Goal: Task Accomplishment & Management: Manage account settings

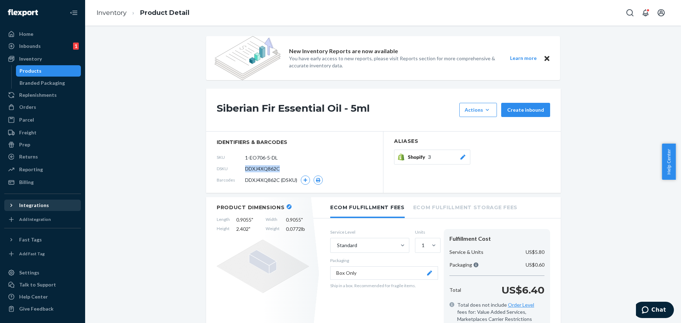
click at [13, 207] on icon at bounding box center [11, 205] width 7 height 7
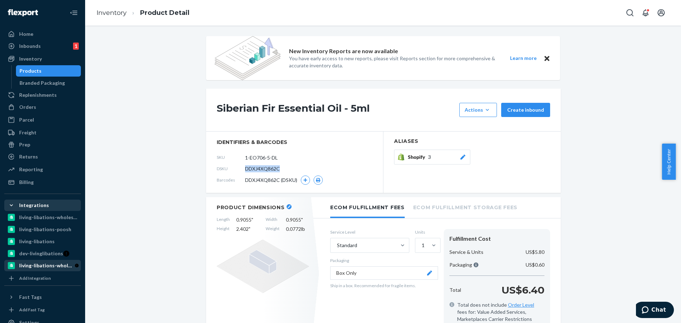
click at [27, 266] on div "living-libations-wholesale-us-staging" at bounding box center [47, 265] width 56 height 7
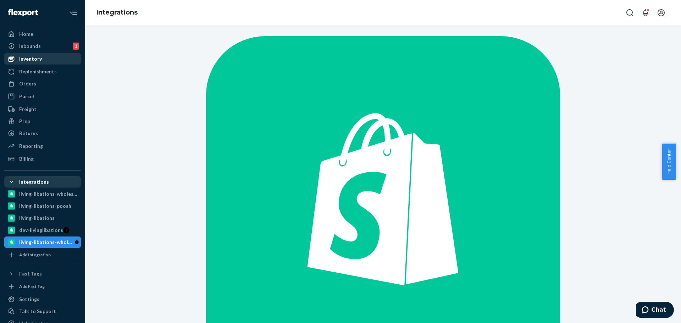
click at [27, 59] on div "Inventory" at bounding box center [30, 58] width 23 height 7
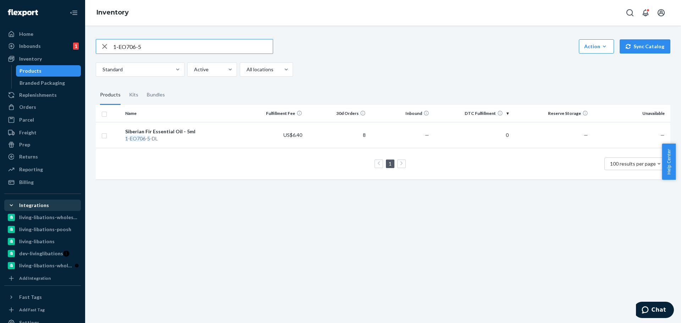
drag, startPoint x: 160, startPoint y: 46, endPoint x: 88, endPoint y: 53, distance: 72.0
click at [88, 53] on div "1-EO706-5 Action Create product Create kit or bundle Bulk create products Bulk …" at bounding box center [383, 175] width 596 height 298
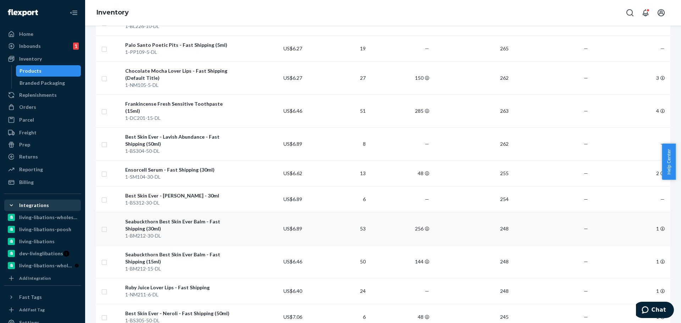
scroll to position [2694, 0]
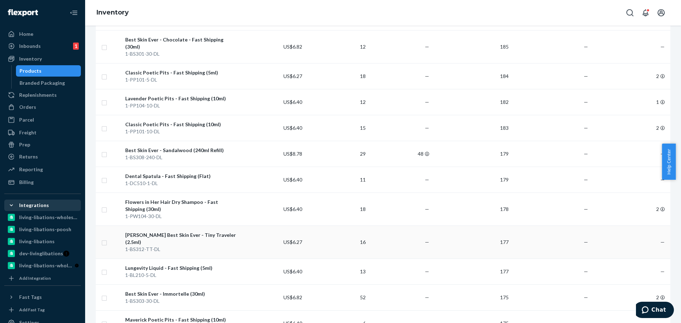
scroll to position [1241, 0]
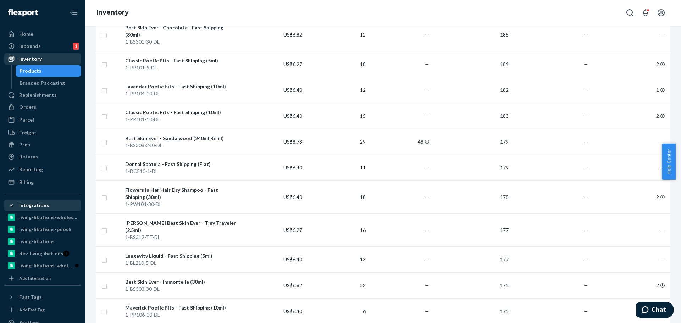
click at [37, 60] on div "Inventory" at bounding box center [30, 58] width 23 height 7
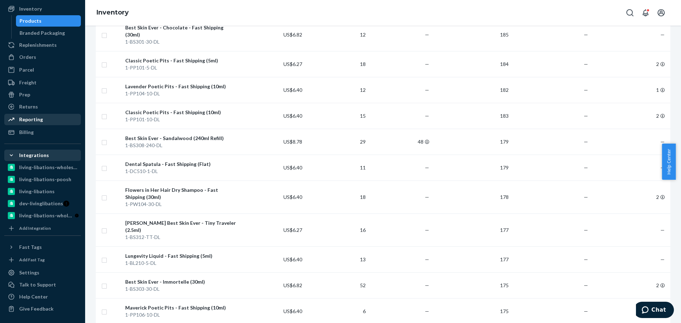
click at [37, 121] on div "Reporting" at bounding box center [31, 119] width 24 height 7
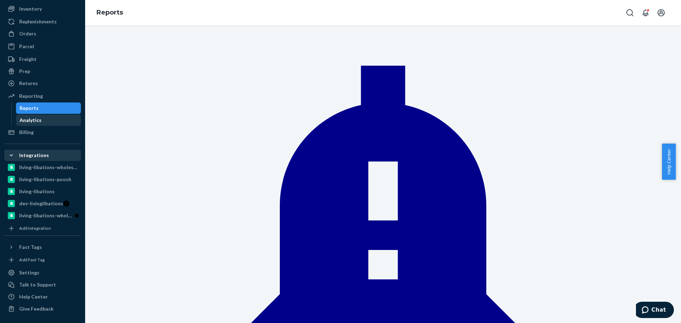
click at [40, 118] on div "Analytics" at bounding box center [49, 120] width 64 height 10
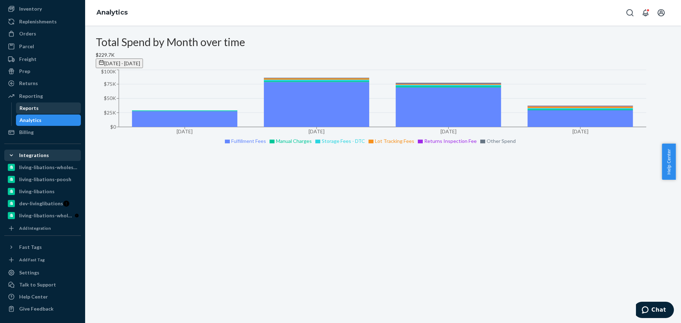
click at [35, 107] on div "Reports" at bounding box center [29, 108] width 19 height 7
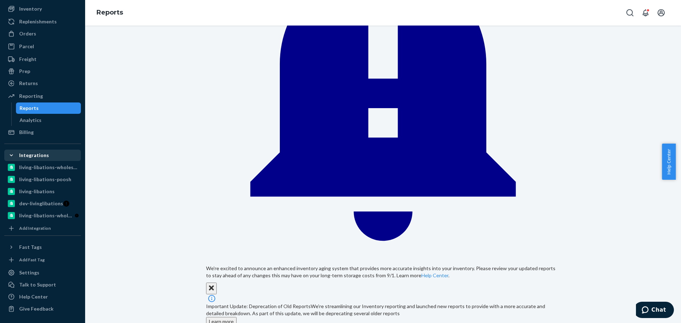
scroll to position [71, 0]
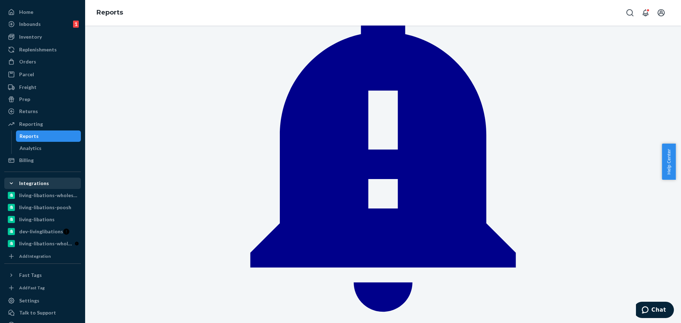
scroll to position [0, 0]
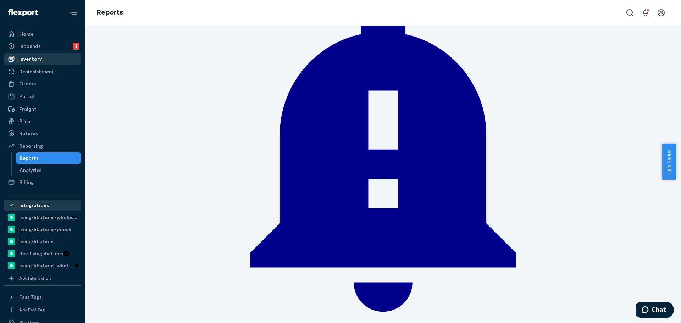
click at [33, 57] on div "Inventory" at bounding box center [30, 58] width 23 height 7
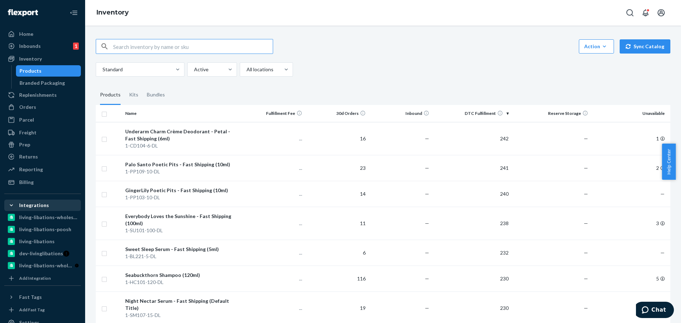
click at [40, 69] on div "Products" at bounding box center [49, 71] width 64 height 10
click at [148, 47] on input "text" at bounding box center [193, 46] width 160 height 14
paste input "DBD9XPB75E4"
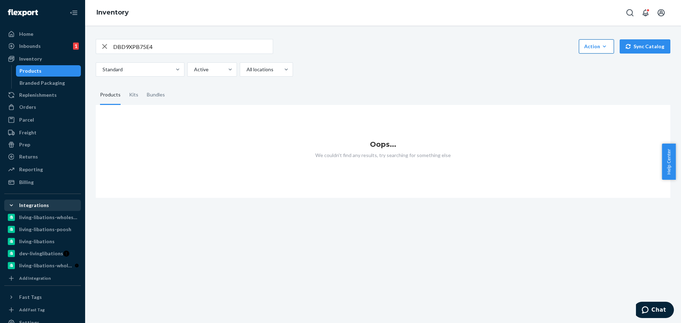
click at [595, 46] on div "Action" at bounding box center [596, 46] width 24 height 7
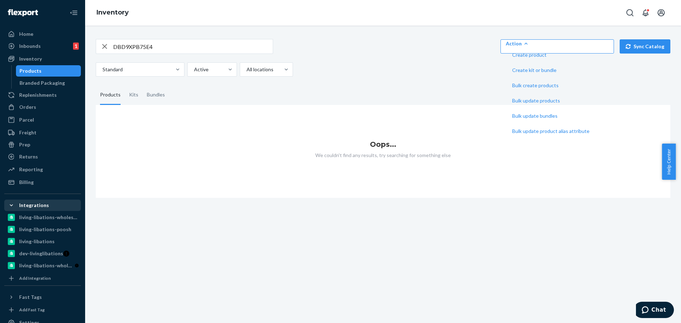
click at [504, 78] on div "DBD9XPB75E4 Action Create product Create kit or bundle Bulk create products Bul…" at bounding box center [382, 114] width 585 height 167
drag, startPoint x: 412, startPoint y: 68, endPoint x: 376, endPoint y: 86, distance: 40.3
click at [410, 69] on div "Standard Active All locations" at bounding box center [380, 69] width 569 height 14
drag, startPoint x: 268, startPoint y: 123, endPoint x: 246, endPoint y: 94, distance: 36.8
click at [266, 122] on div "Oops... We couldn't find any results, try searching for something else" at bounding box center [383, 151] width 575 height 93
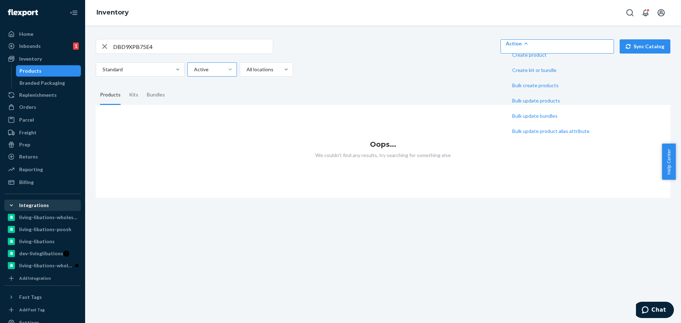
click at [235, 70] on div at bounding box center [230, 69] width 13 height 7
click at [194, 70] on input "Active" at bounding box center [193, 69] width 1 height 7
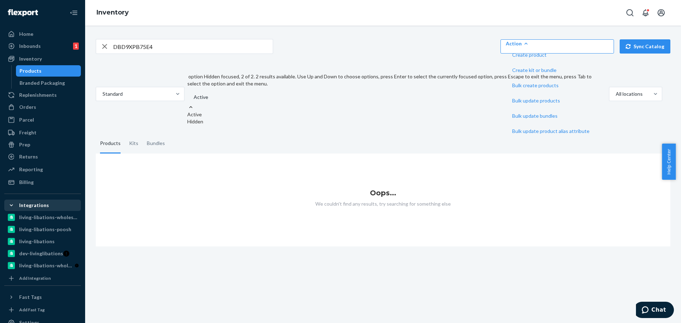
click at [226, 118] on div "Hidden" at bounding box center [396, 121] width 419 height 7
click at [194, 101] on input "option Hidden focused, 2 of 2. 2 results available. Use Up and Down to choose o…" at bounding box center [193, 97] width 1 height 7
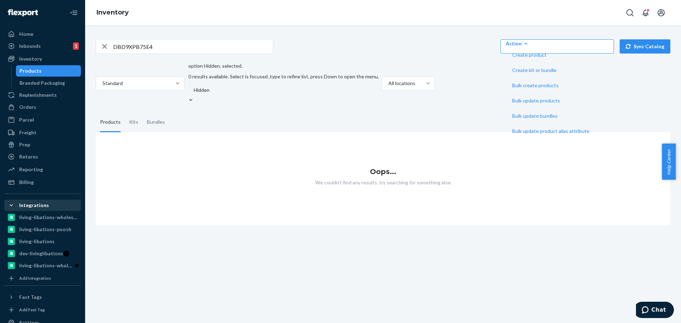
click at [222, 86] on div at bounding box center [289, 90] width 192 height 9
click at [194, 87] on input "option Hidden, selected. 0 results available. Select is focused ,type to refine…" at bounding box center [193, 90] width 1 height 7
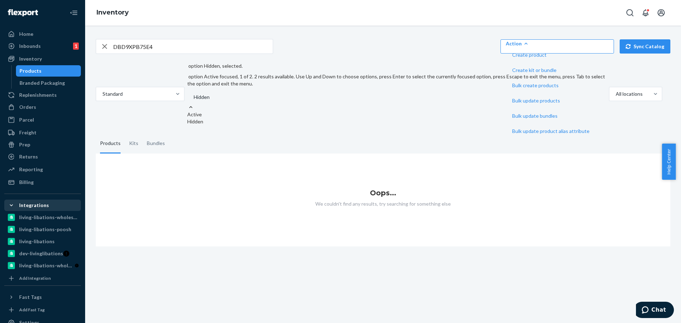
click at [222, 111] on div "Active" at bounding box center [396, 114] width 419 height 7
click at [194, 94] on input "option Hidden, selected. option Active focused, 1 of 2. 2 results available. Us…" at bounding box center [193, 97] width 1 height 7
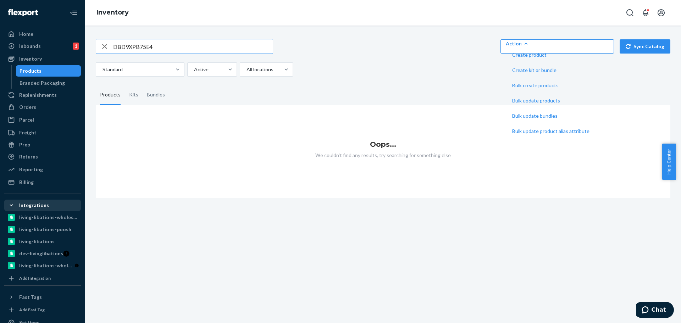
drag, startPoint x: 161, startPoint y: 48, endPoint x: 18, endPoint y: 66, distance: 144.0
click at [18, 66] on div "Home Inbounds 1 Shipping Plans Problems 1 Inventory Products Branded Packaging …" at bounding box center [340, 161] width 681 height 323
paste input "1014-30ml"
type input "1014-30ml"
click at [32, 48] on div "Inbounds" at bounding box center [30, 46] width 22 height 7
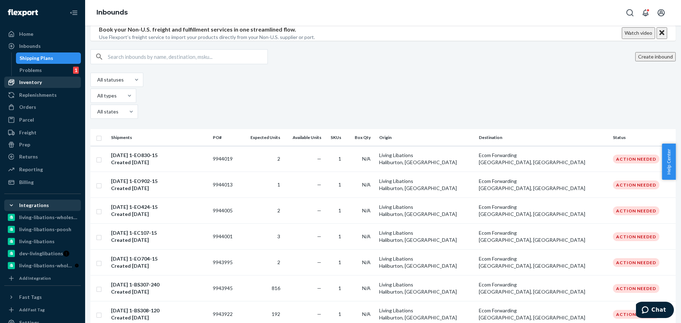
click at [34, 82] on div "Inventory" at bounding box center [30, 82] width 23 height 7
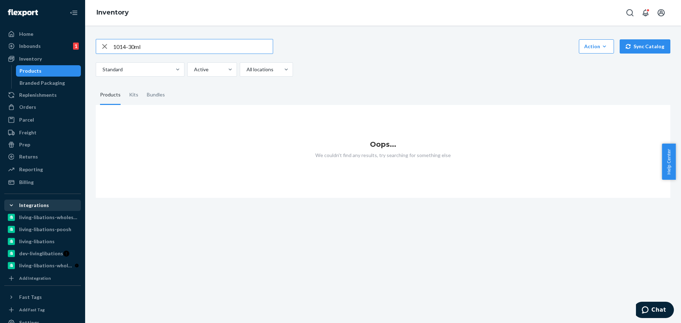
click at [159, 46] on input "1014-30ml" at bounding box center [193, 46] width 160 height 14
drag, startPoint x: 157, startPoint y: 47, endPoint x: 40, endPoint y: 48, distance: 116.3
click at [41, 48] on div "Home Inbounds 1 Shipping Plans Problems 1 Inventory Products Branded Packaging …" at bounding box center [340, 161] width 681 height 323
paste input "118-5"
drag, startPoint x: 110, startPoint y: 46, endPoint x: 43, endPoint y: 46, distance: 67.0
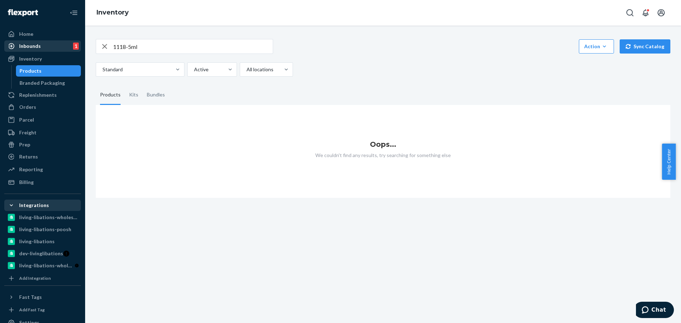
click at [47, 47] on div "Home Inbounds 1 Shipping Plans Problems 1 Inventory Products Branded Packaging …" at bounding box center [340, 161] width 681 height 323
paste input "DRTJDSFASVU"
drag, startPoint x: 166, startPoint y: 48, endPoint x: 43, endPoint y: 64, distance: 124.1
click at [43, 64] on div "Home Inbounds 1 Shipping Plans Problems 1 Inventory Products Branded Packaging …" at bounding box center [340, 161] width 681 height 323
paste input "1-EO423-5"
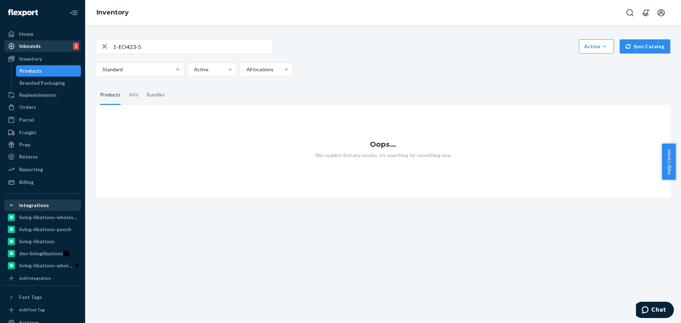
drag, startPoint x: 152, startPoint y: 46, endPoint x: 19, endPoint y: 45, distance: 133.0
click at [20, 45] on div "Home Inbounds 1 Shipping Plans Problems 1 Inventory Products Branded Packaging …" at bounding box center [340, 161] width 681 height 323
paste input "501-100"
drag, startPoint x: 118, startPoint y: 50, endPoint x: 26, endPoint y: 61, distance: 92.5
click at [26, 61] on div "Home Inbounds 1 Shipping Plans Problems 1 Inventory Products Branded Packaging …" at bounding box center [340, 161] width 681 height 323
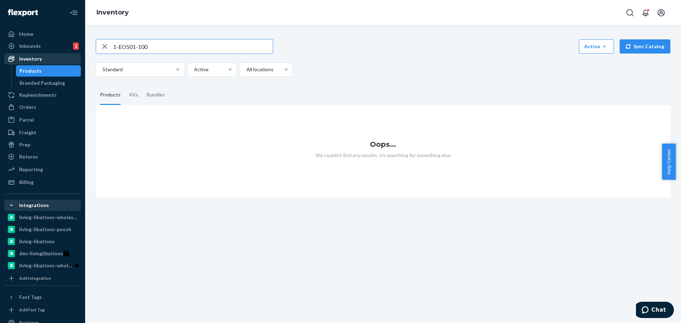
paste input "906-5"
drag, startPoint x: 134, startPoint y: 48, endPoint x: 22, endPoint y: 48, distance: 111.7
click at [22, 48] on div "Home Inbounds 1 Shipping Plans Problems 1 Inventory Products Branded Packaging …" at bounding box center [340, 161] width 681 height 323
paste input "842"
click at [66, 41] on div "Home Inbounds 1 Shipping Plans Problems 1 Inventory Products Branded Packaging …" at bounding box center [340, 161] width 681 height 323
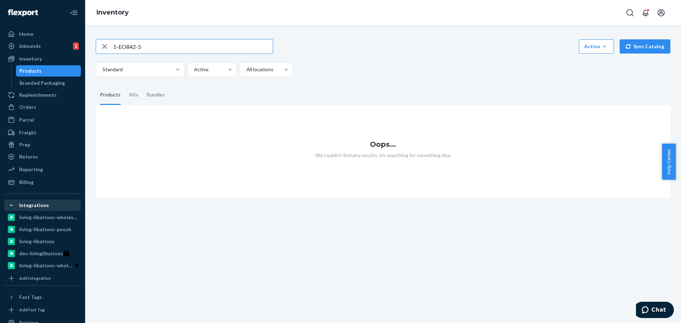
paste input "70-100"
drag, startPoint x: 157, startPoint y: 48, endPoint x: 29, endPoint y: 33, distance: 129.6
click at [29, 32] on div "Home Inbounds 1 Shipping Plans Problems 1 Inventory Products Branded Packaging …" at bounding box center [340, 161] width 681 height 323
paste input "609-5"
drag, startPoint x: 154, startPoint y: 48, endPoint x: 0, endPoint y: 50, distance: 153.9
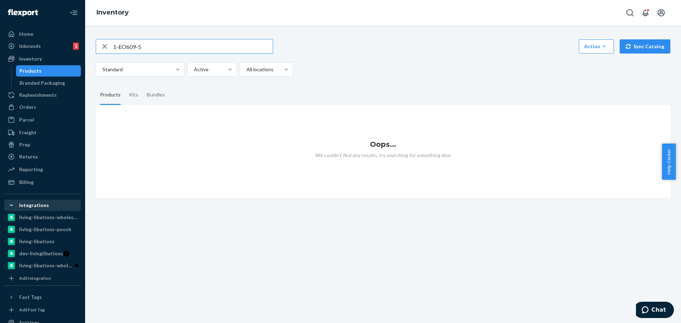
click at [0, 50] on div "Home Inbounds 1 Shipping Plans Problems 1 Inventory Products Branded Packaging …" at bounding box center [340, 161] width 681 height 323
paste input "906-1"
click at [221, 67] on div at bounding box center [211, 69] width 36 height 9
click at [194, 67] on input "Active" at bounding box center [193, 69] width 1 height 7
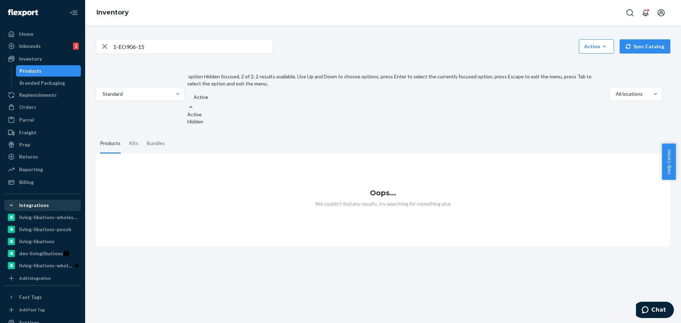
click at [211, 118] on div "Hidden" at bounding box center [396, 121] width 419 height 7
click at [194, 101] on input "option Hidden focused, 2 of 2. 2 results available. Use Up and Down to choose o…" at bounding box center [193, 97] width 1 height 7
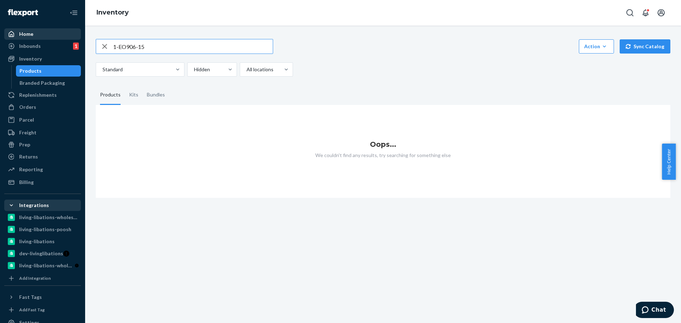
drag, startPoint x: 111, startPoint y: 45, endPoint x: 15, endPoint y: 31, distance: 97.8
click at [15, 32] on div "Home Inbounds 1 Shipping Plans Problems 1 Inventory Products Branded Packaging …" at bounding box center [340, 161] width 681 height 323
paste input "705-5-DL"
click at [221, 68] on div at bounding box center [211, 69] width 36 height 9
click at [194, 68] on input "Hidden" at bounding box center [193, 69] width 1 height 7
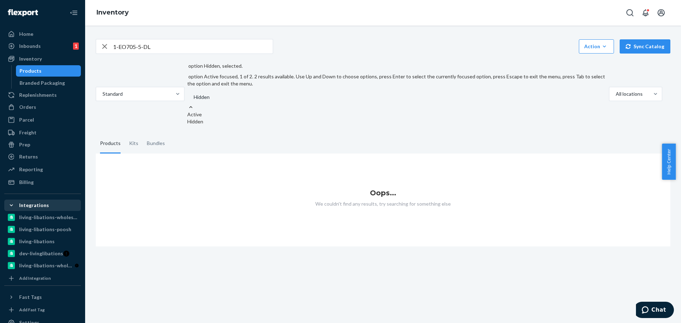
click at [212, 111] on div "Active" at bounding box center [396, 114] width 419 height 7
click at [194, 94] on input "option Hidden, selected. option Active focused, 1 of 2. 2 results available. Us…" at bounding box center [193, 97] width 1 height 7
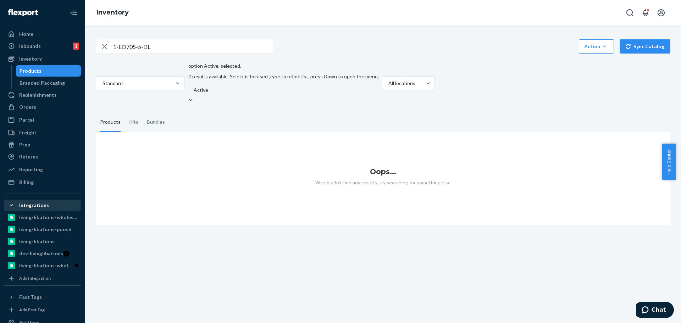
click at [167, 47] on input "1-EO705-5-DL" at bounding box center [193, 46] width 160 height 14
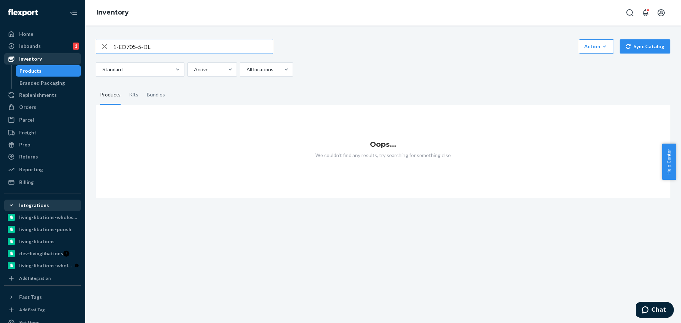
drag, startPoint x: 163, startPoint y: 48, endPoint x: 56, endPoint y: 55, distance: 107.4
click at [56, 55] on div "Home Inbounds 1 Shipping Plans Problems 1 Inventory Products Branded Packaging …" at bounding box center [340, 161] width 681 height 323
paste input "301-30"
type input "1-EO301-30-DL"
drag, startPoint x: 167, startPoint y: 48, endPoint x: 93, endPoint y: 47, distance: 74.5
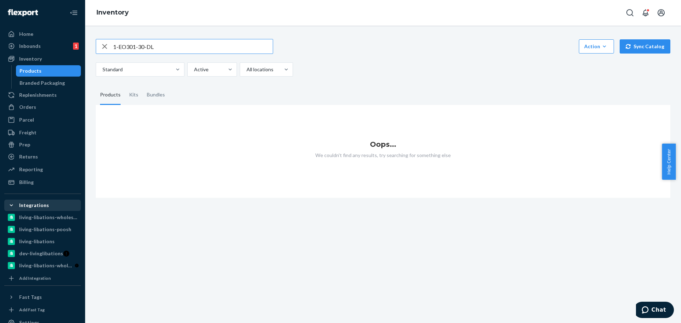
click at [93, 47] on div "1-EO301-30-DL Action Create product Create kit or bundle Bulk create products B…" at bounding box center [382, 114] width 585 height 167
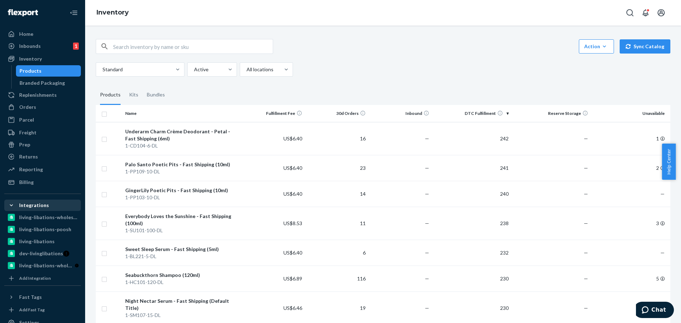
click at [159, 48] on input "text" at bounding box center [193, 46] width 160 height 14
paste input "1-EO809-100-DL"
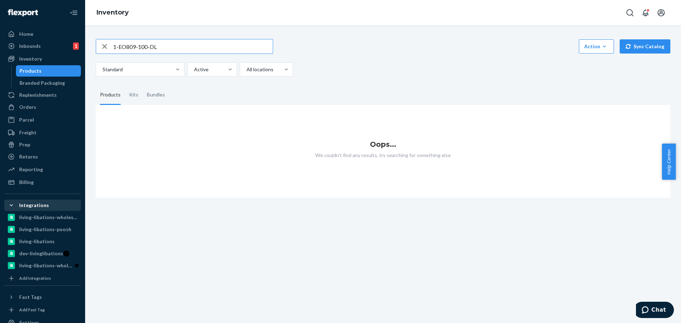
drag, startPoint x: 50, startPoint y: 51, endPoint x: 3, endPoint y: 56, distance: 47.5
click at [5, 56] on div "Home Inbounds 1 Shipping Plans Problems 1 Inventory Products Branded Packaging …" at bounding box center [340, 161] width 681 height 323
paste input "425"
click at [209, 72] on div at bounding box center [211, 69] width 36 height 9
click at [194, 72] on input "Active" at bounding box center [193, 69] width 1 height 7
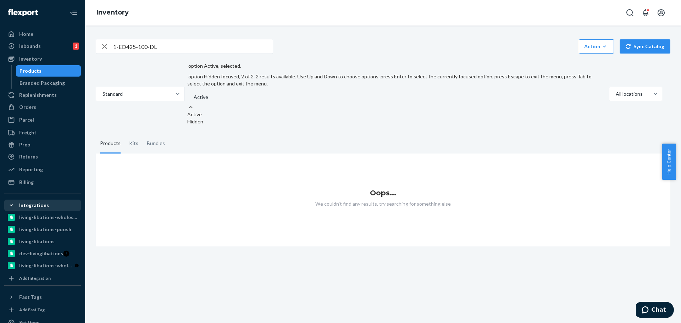
click at [212, 118] on div "Hidden" at bounding box center [396, 121] width 419 height 7
click at [194, 100] on input "option Active, selected. option Hidden focused, 2 of 2. 2 results available. Us…" at bounding box center [193, 97] width 1 height 7
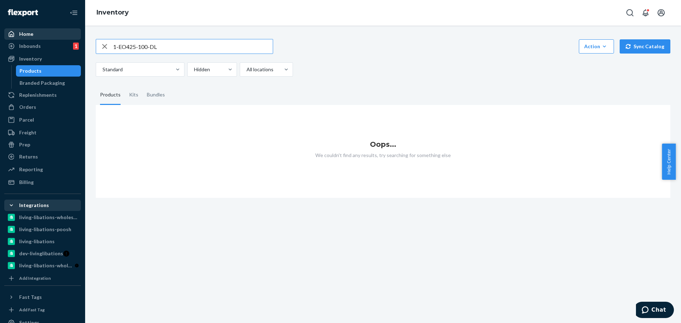
drag, startPoint x: 173, startPoint y: 46, endPoint x: 21, endPoint y: 38, distance: 151.7
click at [22, 39] on div "Home Inbounds 1 Shipping Plans Problems 1 Inventory Products Branded Packaging …" at bounding box center [340, 161] width 681 height 323
paste input "BL106-3"
type input "1-BL106-30-DL"
drag, startPoint x: 120, startPoint y: 43, endPoint x: 63, endPoint y: 43, distance: 57.5
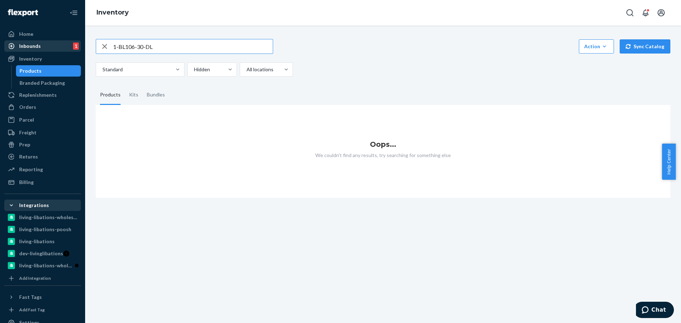
click at [66, 43] on div "Home Inbounds 1 Shipping Plans Problems 1 Inventory Products Branded Packaging …" at bounding box center [340, 161] width 681 height 323
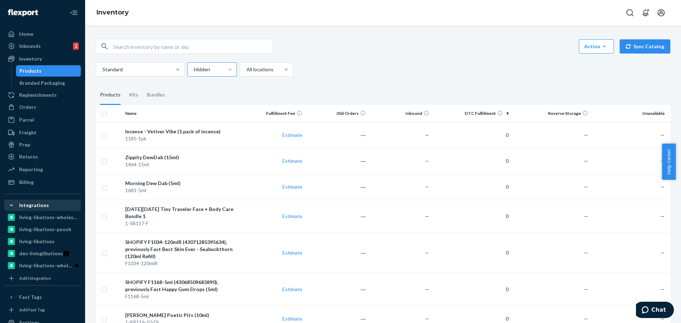
click at [224, 69] on div at bounding box center [230, 69] width 13 height 7
click at [194, 69] on input "Hidden" at bounding box center [193, 69] width 1 height 7
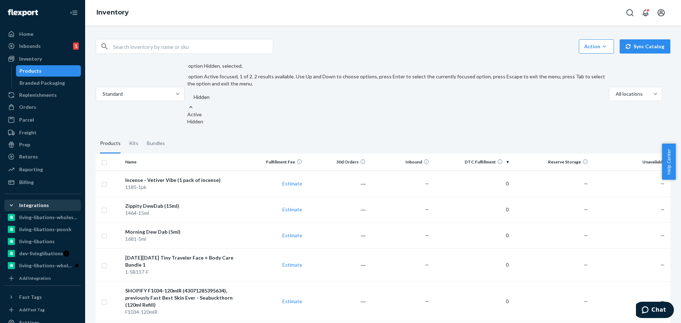
click at [226, 111] on div "Active" at bounding box center [396, 114] width 419 height 7
click at [194, 94] on input "option Hidden, selected. option Active focused, 1 of 2. 2 results available. Us…" at bounding box center [193, 97] width 1 height 7
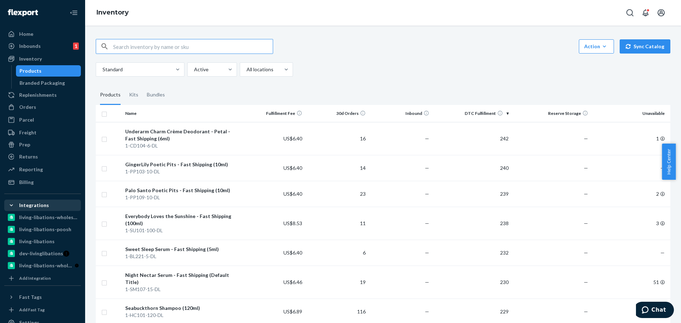
click at [142, 44] on input "text" at bounding box center [193, 46] width 160 height 14
type input "1-cd104"
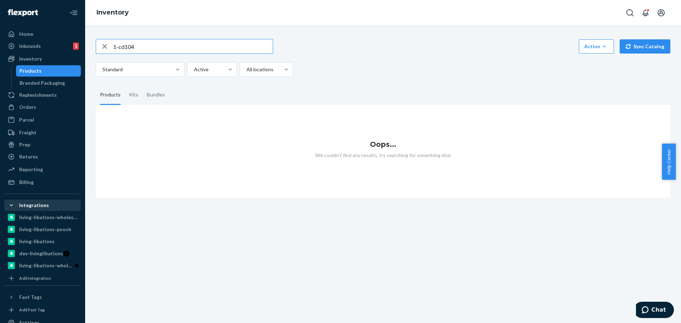
click at [138, 47] on input "1-cd104" at bounding box center [193, 46] width 160 height 14
drag, startPoint x: 154, startPoint y: 47, endPoint x: 72, endPoint y: 48, distance: 82.6
click at [72, 48] on div "Home Inbounds 1 Shipping Plans Problems 1 Inventory Products Branded Packaging …" at bounding box center [340, 161] width 681 height 323
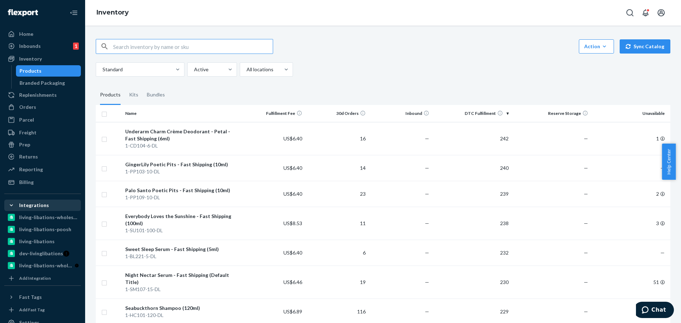
click at [169, 46] on input "text" at bounding box center [193, 46] width 160 height 14
type input "1-cd104-6-dl"
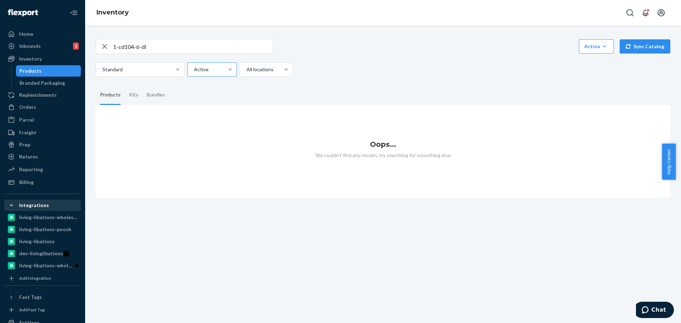
click at [211, 70] on div at bounding box center [211, 69] width 36 height 9
click at [194, 70] on input "Active" at bounding box center [193, 69] width 1 height 7
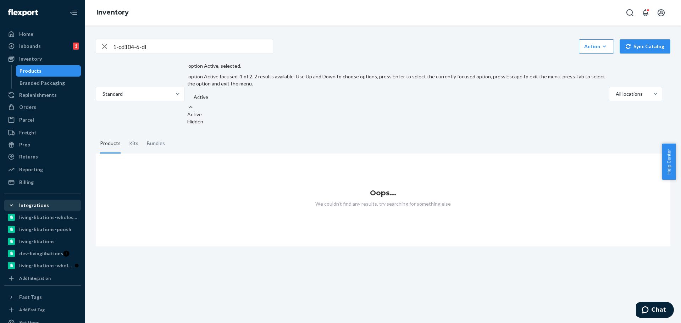
click at [208, 111] on div "Active" at bounding box center [396, 114] width 419 height 7
click at [194, 94] on input "option Active, selected. option Active focused, 1 of 2. 2 results available. Us…" at bounding box center [193, 97] width 1 height 7
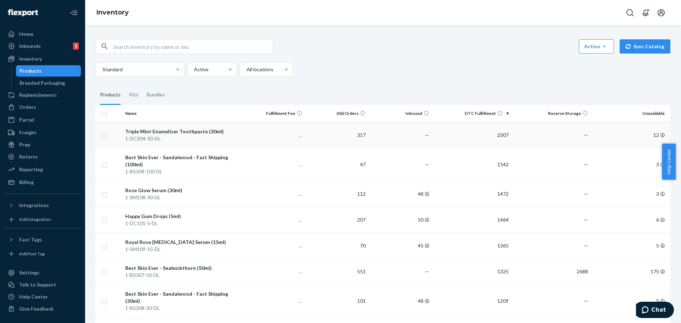
click at [194, 133] on div "Triple Mint Enamelizer Toothpaste (30ml)" at bounding box center [181, 131] width 113 height 7
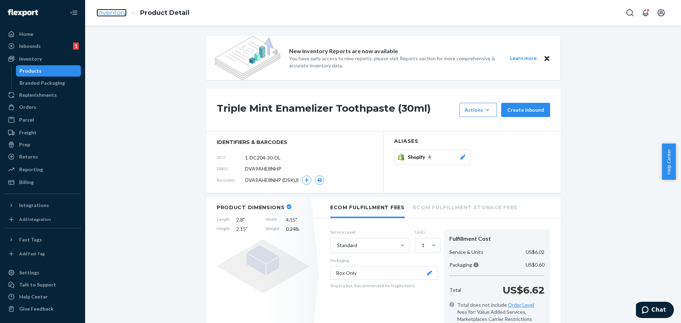
click at [117, 15] on link "Inventory" at bounding box center [111, 13] width 30 height 8
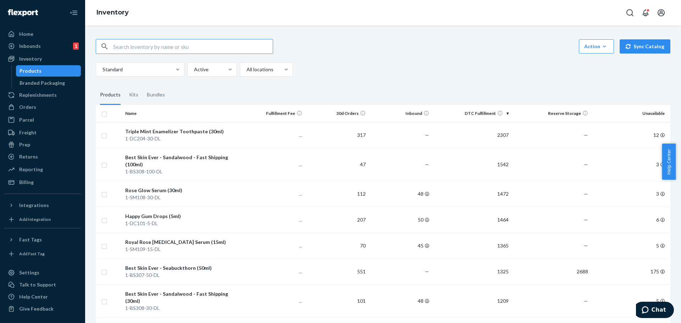
click at [164, 47] on input "text" at bounding box center [193, 46] width 160 height 14
type input "1-dc204"
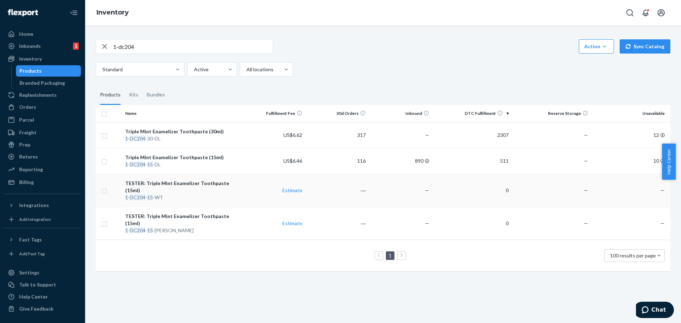
click at [199, 185] on div "TESTER: Triple Mint Enamelizer Toothpaste (15ml)" at bounding box center [181, 187] width 113 height 14
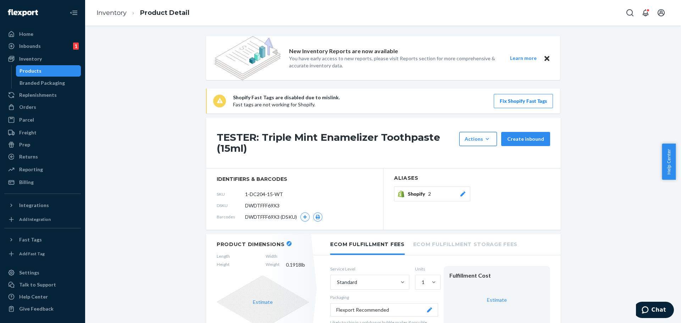
click at [478, 141] on div "Actions" at bounding box center [478, 138] width 27 height 7
click at [479, 170] on span "Hide" at bounding box center [489, 171] width 44 height 5
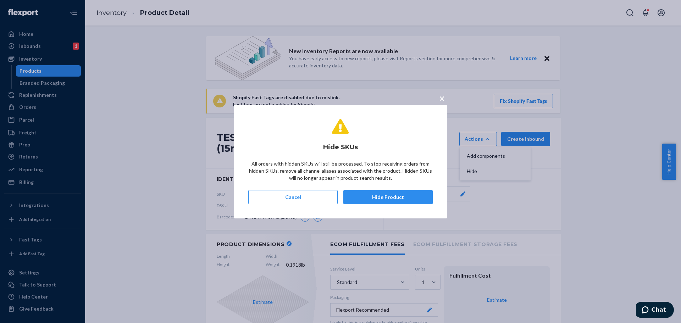
click at [404, 196] on button "Hide Product" at bounding box center [387, 197] width 89 height 14
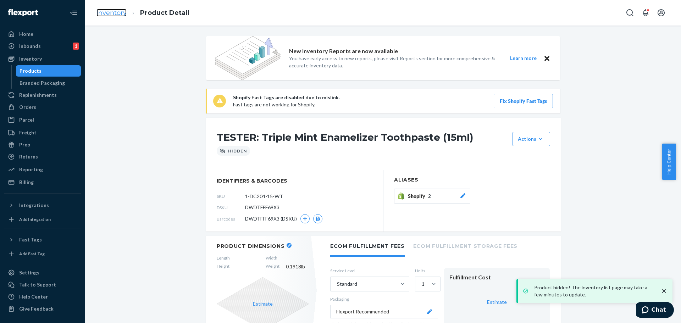
click at [117, 14] on link "Inventory" at bounding box center [111, 13] width 30 height 8
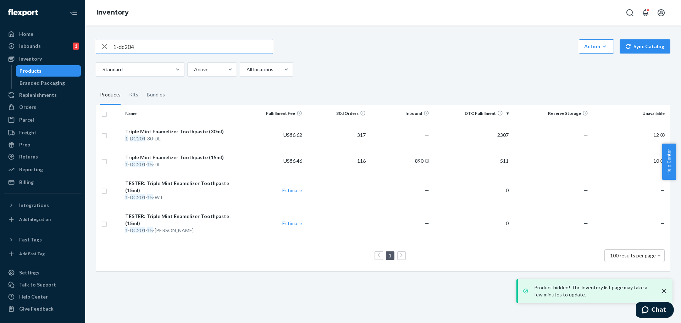
click at [217, 213] on div "TESTER: Triple Mint Enamelizer Toothpaste (15ml)" at bounding box center [181, 220] width 113 height 14
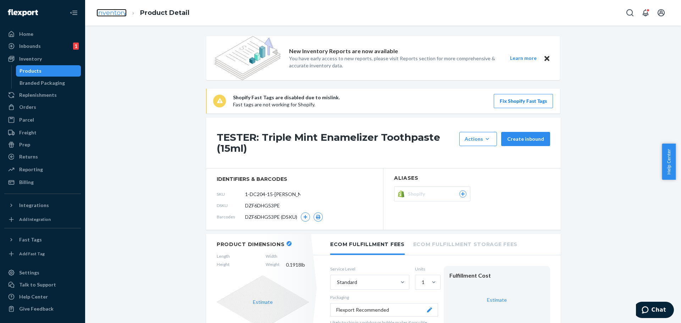
click at [103, 15] on link "Inventory" at bounding box center [111, 13] width 30 height 8
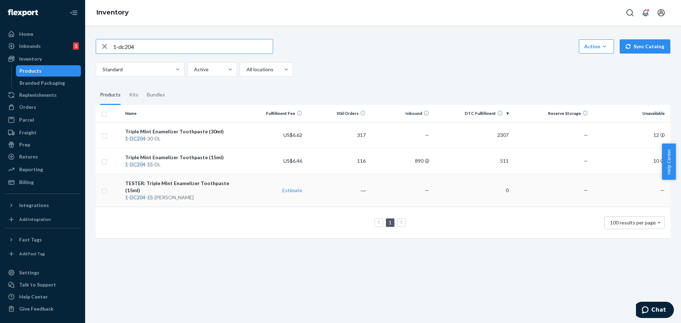
click at [213, 183] on div "TESTER: Triple Mint Enamelizer Toothpaste (15ml)" at bounding box center [181, 187] width 113 height 14
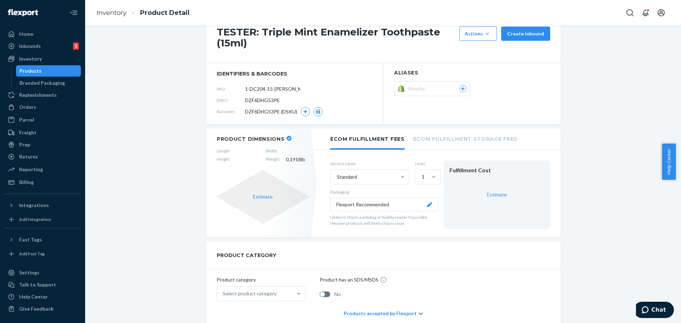
scroll to position [106, 0]
click at [388, 205] on button "Flexport Recommended" at bounding box center [384, 203] width 108 height 13
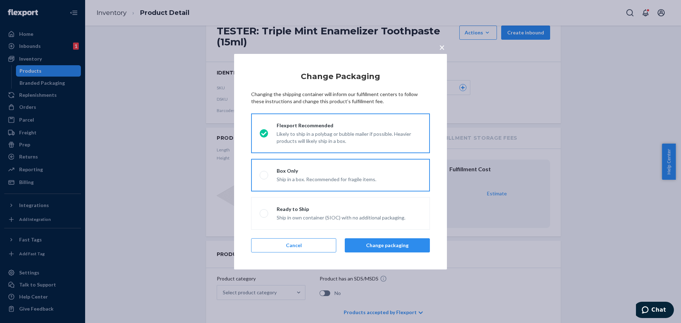
click at [267, 171] on label "Box Only Ship in a box. Recommended for fragile items." at bounding box center [340, 175] width 179 height 33
click at [264, 173] on input "Box Only Ship in a box. Recommended for fragile items." at bounding box center [262, 175] width 5 height 5
radio input "true"
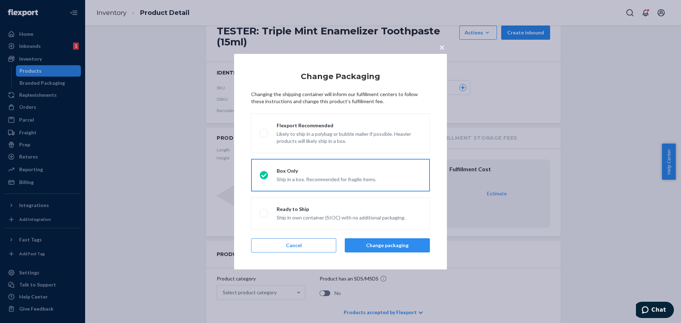
drag, startPoint x: 394, startPoint y: 244, endPoint x: 234, endPoint y: 259, distance: 161.0
click at [393, 244] on button "Change packaging" at bounding box center [387, 245] width 85 height 14
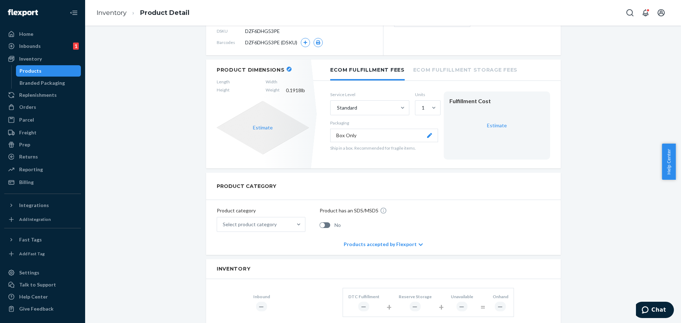
scroll to position [213, 0]
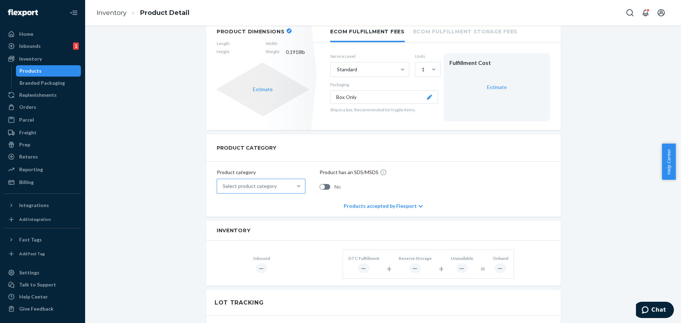
click at [247, 188] on div "Select product category" at bounding box center [250, 186] width 54 height 7
click at [223, 188] on input "Select product category" at bounding box center [223, 186] width 1 height 7
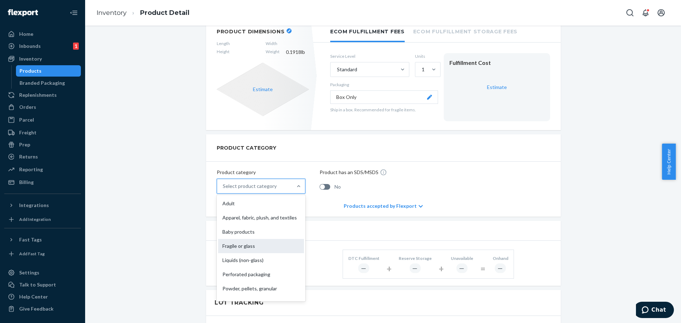
drag, startPoint x: 244, startPoint y: 251, endPoint x: 236, endPoint y: 252, distance: 7.9
click at [244, 251] on div "Fragile or glass" at bounding box center [261, 246] width 86 height 14
click at [223, 190] on input "option Fragile or glass focused, 4 of 10. 10 results available. Use Up and Down…" at bounding box center [223, 186] width 1 height 7
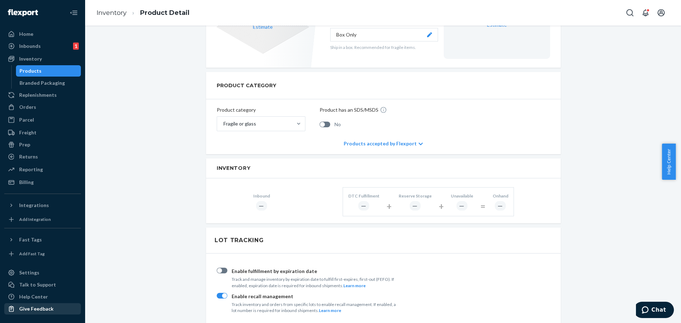
scroll to position [289, 0]
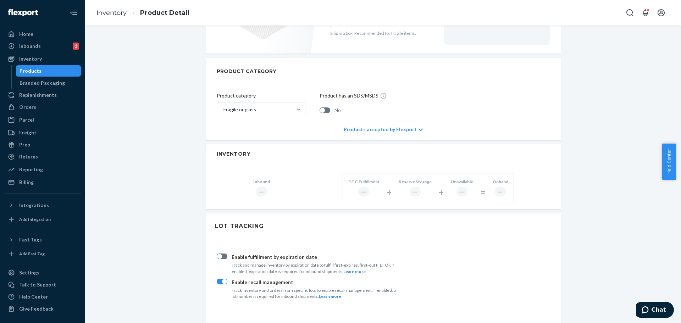
click at [161, 150] on div "New Inventory Reports are now available You have early access to new reports, p…" at bounding box center [382, 231] width 585 height 968
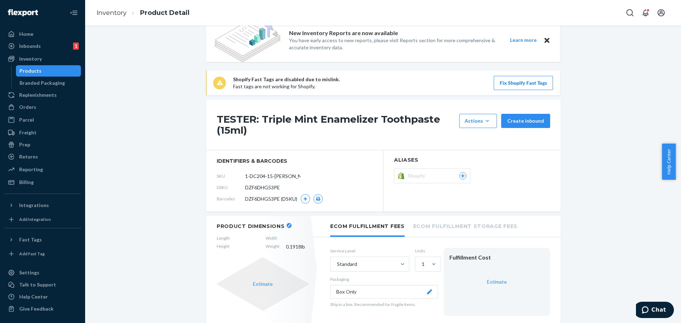
scroll to position [6, 0]
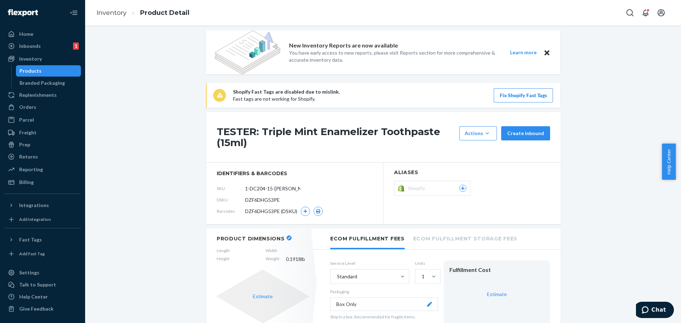
drag, startPoint x: 293, startPoint y: 189, endPoint x: 236, endPoint y: 189, distance: 57.5
click at [236, 189] on div "SKU 1-DC204-15-WT-DL" at bounding box center [295, 188] width 156 height 11
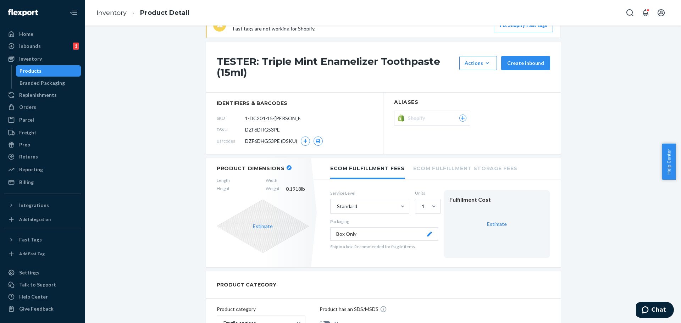
scroll to position [77, 0]
drag, startPoint x: 289, startPoint y: 119, endPoint x: 264, endPoint y: 119, distance: 25.5
click at [264, 119] on div "SKU 1-DC204-15-WT-DL" at bounding box center [295, 117] width 156 height 11
drag, startPoint x: 294, startPoint y: 118, endPoint x: 242, endPoint y: 118, distance: 51.8
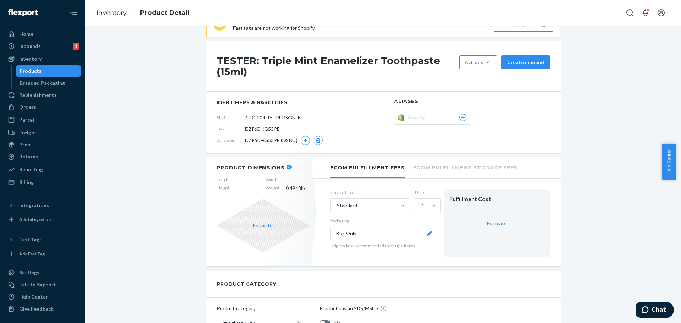
click at [245, 118] on form "1-DC204-15-WT-DL" at bounding box center [272, 117] width 55 height 13
click at [113, 14] on link "Inventory" at bounding box center [111, 13] width 30 height 8
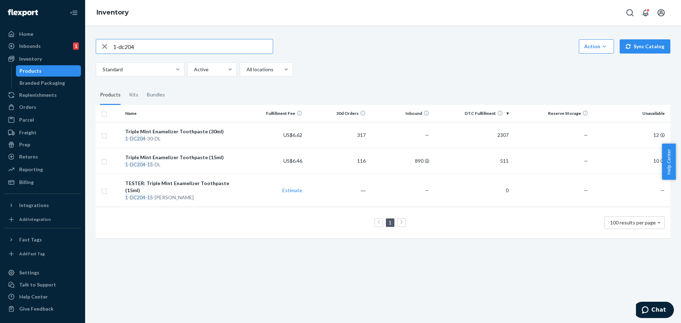
drag, startPoint x: 161, startPoint y: 47, endPoint x: 84, endPoint y: 51, distance: 77.1
click at [85, 51] on div "Home Inbounds 1 Shipping Plans Problems 1 Inventory Products Branded Packaging …" at bounding box center [340, 161] width 681 height 323
type input "1-DC204-15-WT-DL"
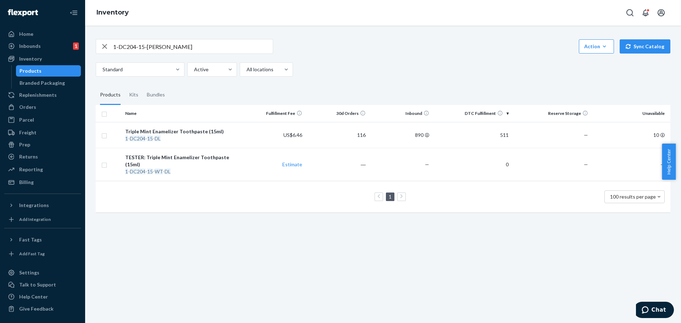
click at [164, 157] on div "TESTER: Triple Mint Enamelizer Toothpaste (15ml)" at bounding box center [181, 161] width 113 height 14
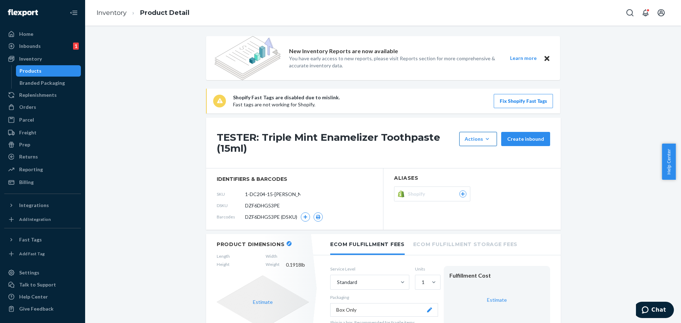
click at [473, 140] on div "Actions" at bounding box center [478, 138] width 27 height 7
click at [473, 171] on span "Hide" at bounding box center [489, 171] width 44 height 5
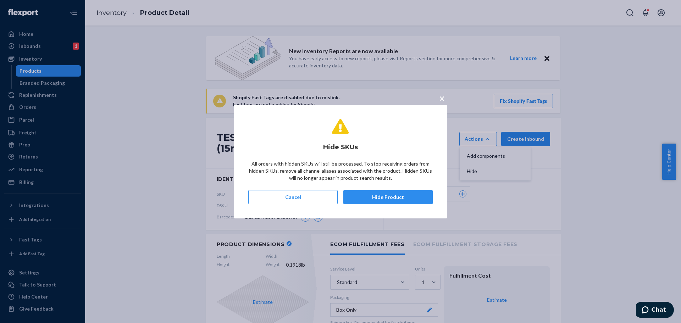
click at [390, 198] on button "Hide Product" at bounding box center [387, 197] width 89 height 14
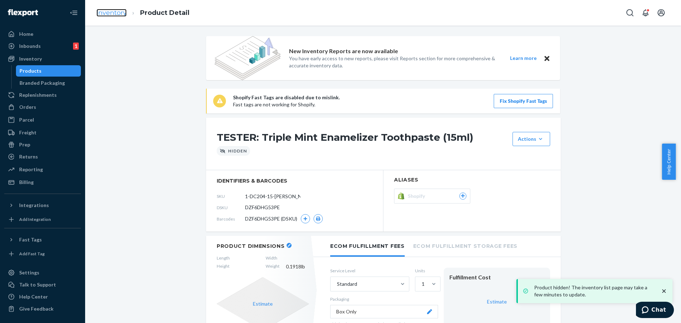
click at [108, 11] on link "Inventory" at bounding box center [111, 13] width 30 height 8
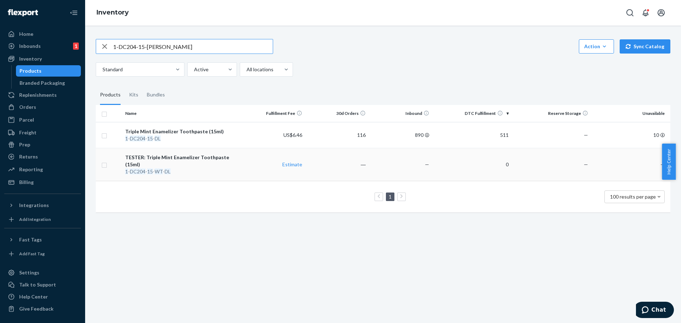
click at [141, 158] on div "TESTER: Triple Mint Enamelizer Toothpaste (15ml)" at bounding box center [181, 161] width 113 height 14
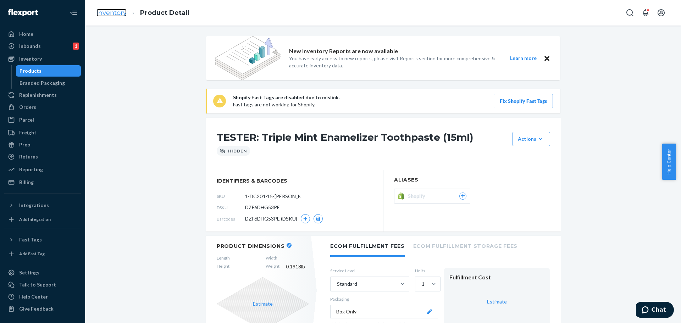
click at [117, 14] on link "Inventory" at bounding box center [111, 13] width 30 height 8
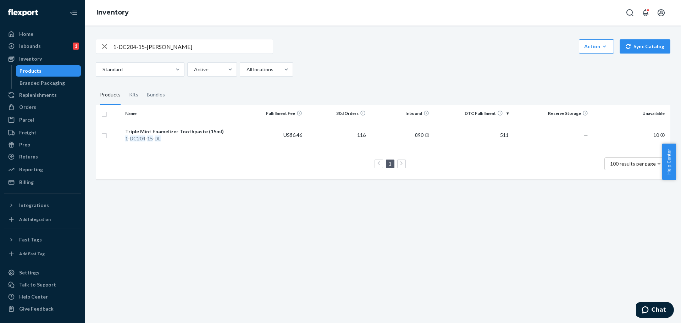
click at [264, 215] on div "1-DC204-15-WT-DL Action Create product Create kit or bundle Bulk create product…" at bounding box center [383, 175] width 596 height 298
drag, startPoint x: 154, startPoint y: 46, endPoint x: 71, endPoint y: 46, distance: 83.3
click at [71, 46] on div "Home Inbounds 1 Shipping Plans Problems 1 Inventory Products Branded Packaging …" at bounding box center [340, 161] width 681 height 323
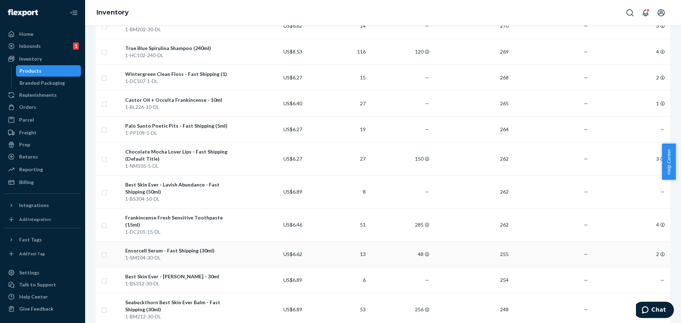
scroll to position [2694, 0]
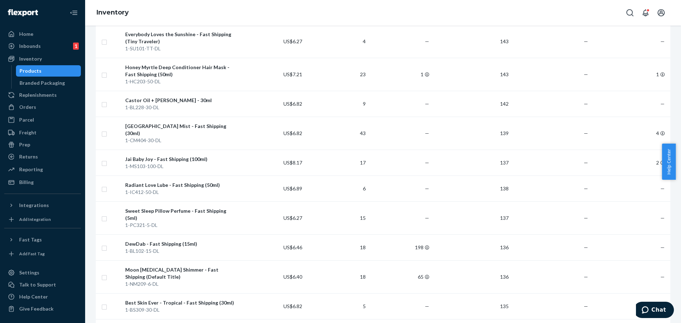
scroll to position [2624, 0]
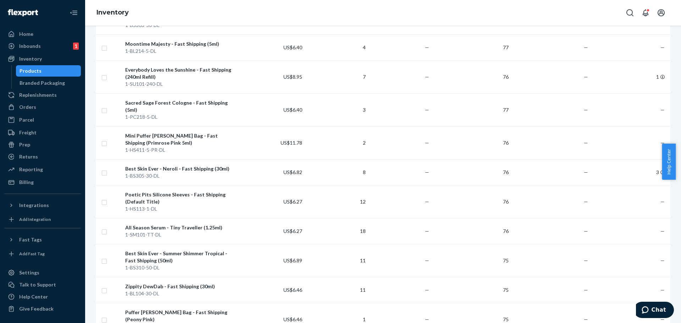
scroll to position [2758, 0]
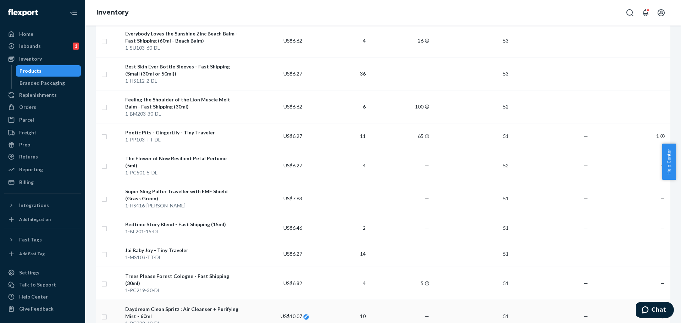
scroll to position [2638, 0]
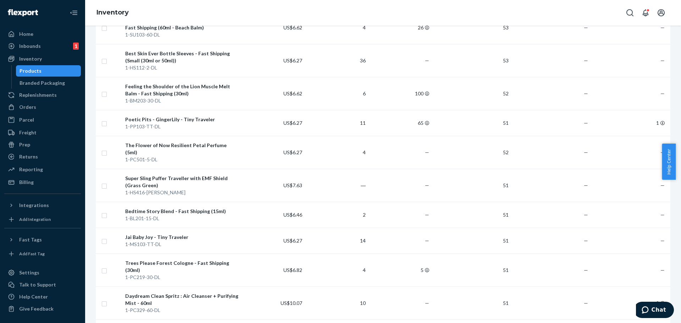
drag, startPoint x: 388, startPoint y: 294, endPoint x: 386, endPoint y: 299, distance: 4.9
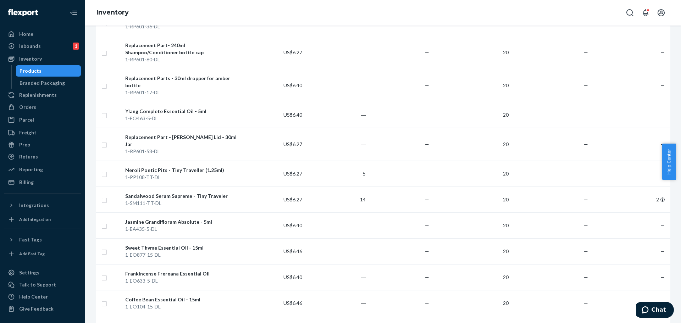
scroll to position [2595, 0]
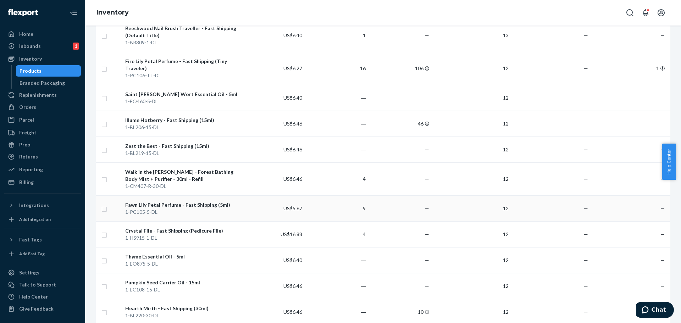
scroll to position [2524, 0]
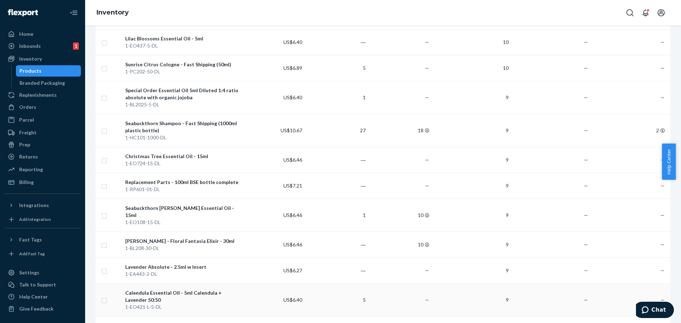
scroll to position [2560, 0]
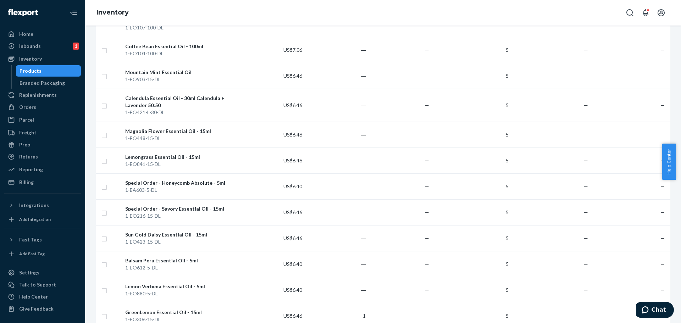
drag, startPoint x: 395, startPoint y: 294, endPoint x: 387, endPoint y: 293, distance: 8.2
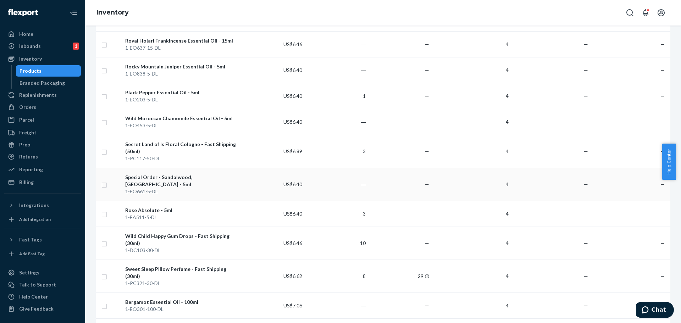
scroll to position [2524, 0]
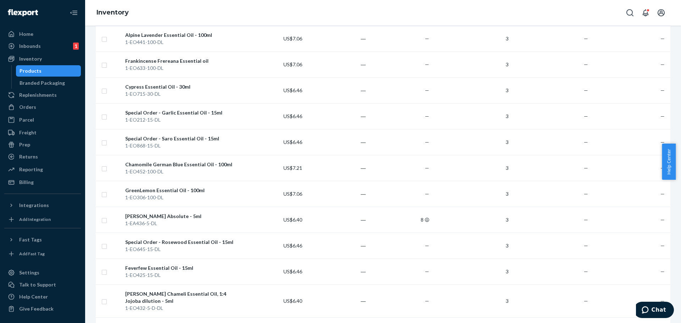
scroll to position [2538, 0]
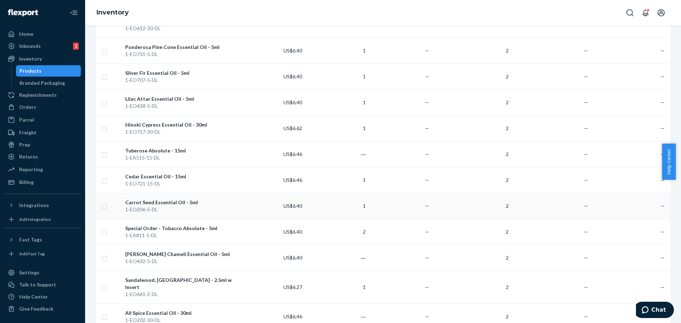
scroll to position [2475, 0]
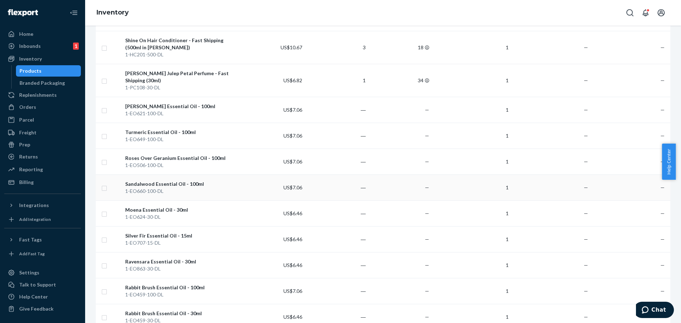
scroll to position [2503, 0]
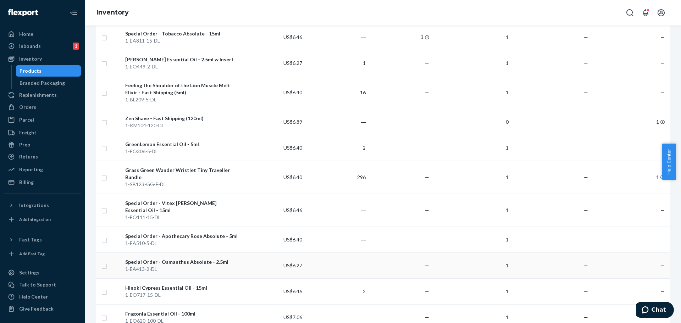
scroll to position [2496, 0]
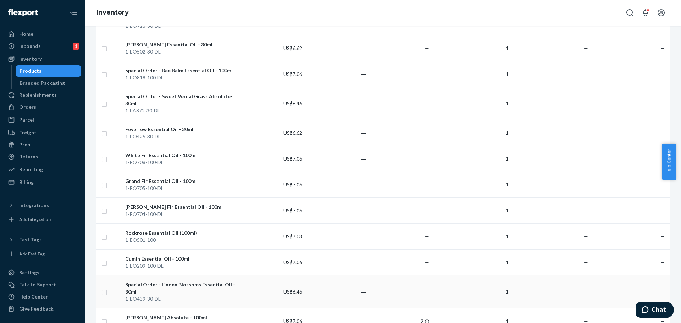
scroll to position [993, 0]
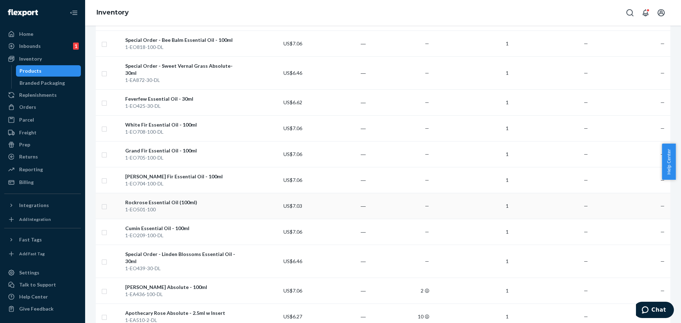
click at [189, 199] on div "Rockrose Essential Oil (100ml)" at bounding box center [181, 202] width 113 height 7
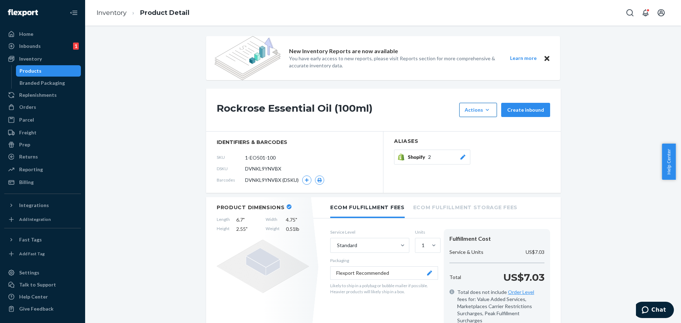
click at [485, 109] on icon "button" at bounding box center [487, 109] width 7 height 7
click at [475, 143] on span "Hide" at bounding box center [489, 142] width 44 height 5
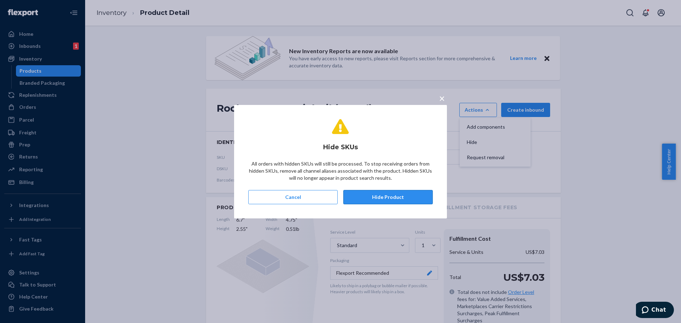
click at [387, 195] on button "Hide Product" at bounding box center [387, 197] width 89 height 14
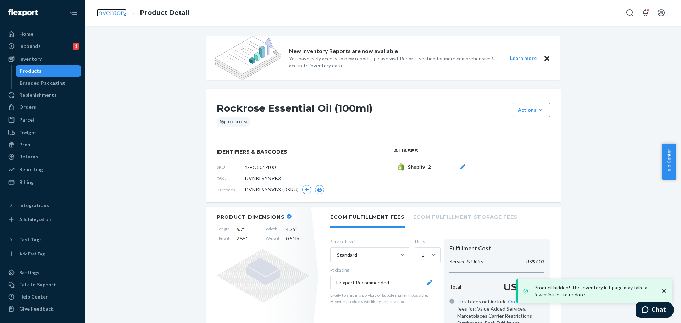
click at [120, 14] on link "Inventory" at bounding box center [111, 13] width 30 height 8
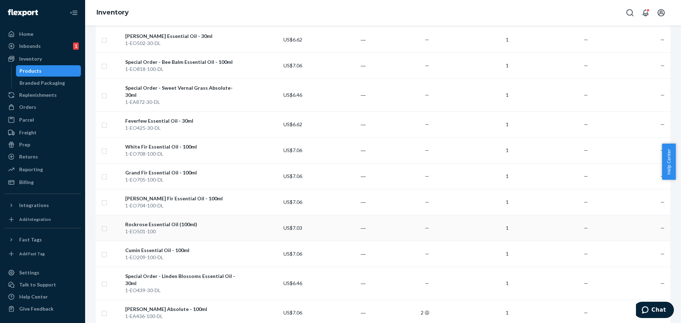
scroll to position [993, 0]
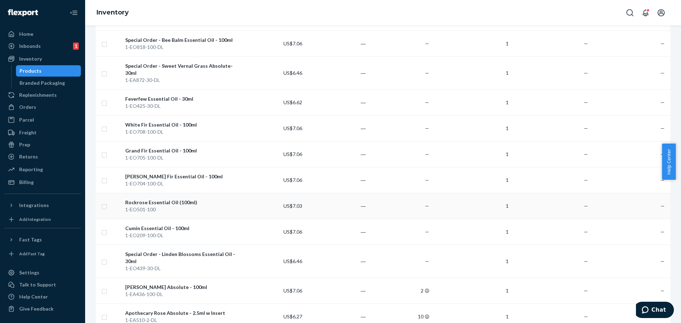
click at [187, 199] on div "Rockrose Essential Oil (100ml)" at bounding box center [181, 202] width 113 height 7
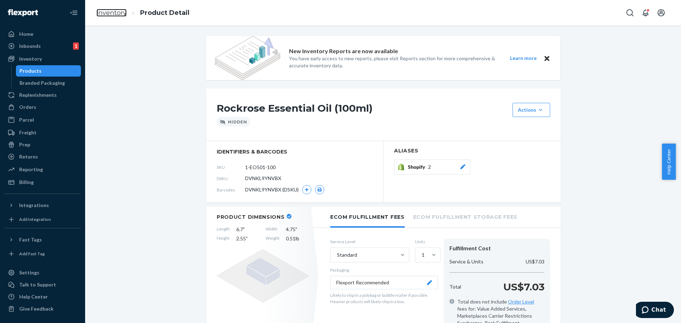
drag, startPoint x: 115, startPoint y: 15, endPoint x: 102, endPoint y: 163, distance: 148.8
click at [115, 15] on link "Inventory" at bounding box center [111, 13] width 30 height 8
